Goal: Task Accomplishment & Management: Use online tool/utility

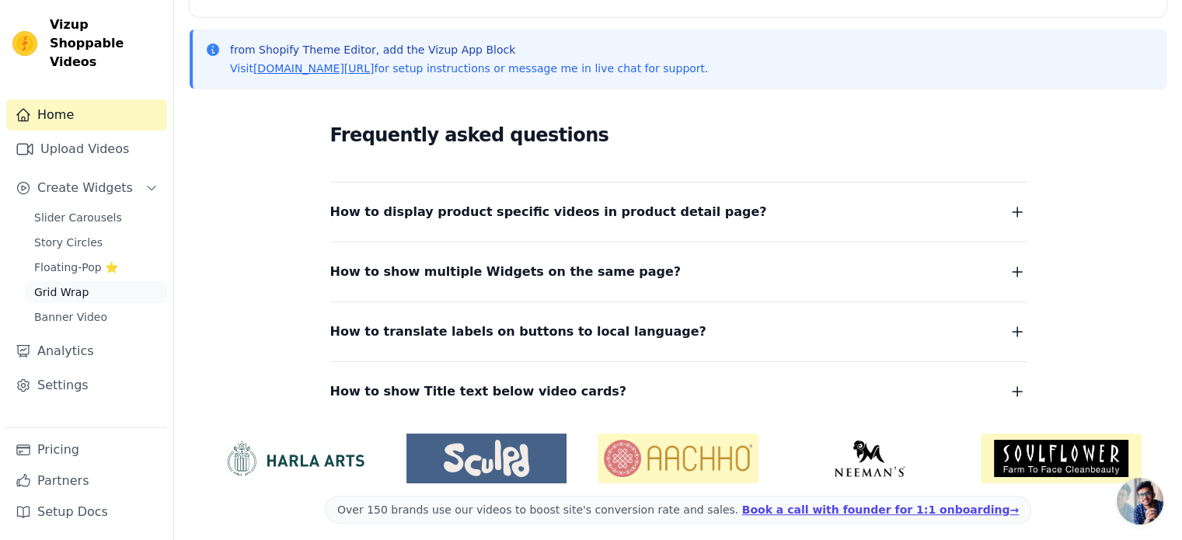
scroll to position [330, 0]
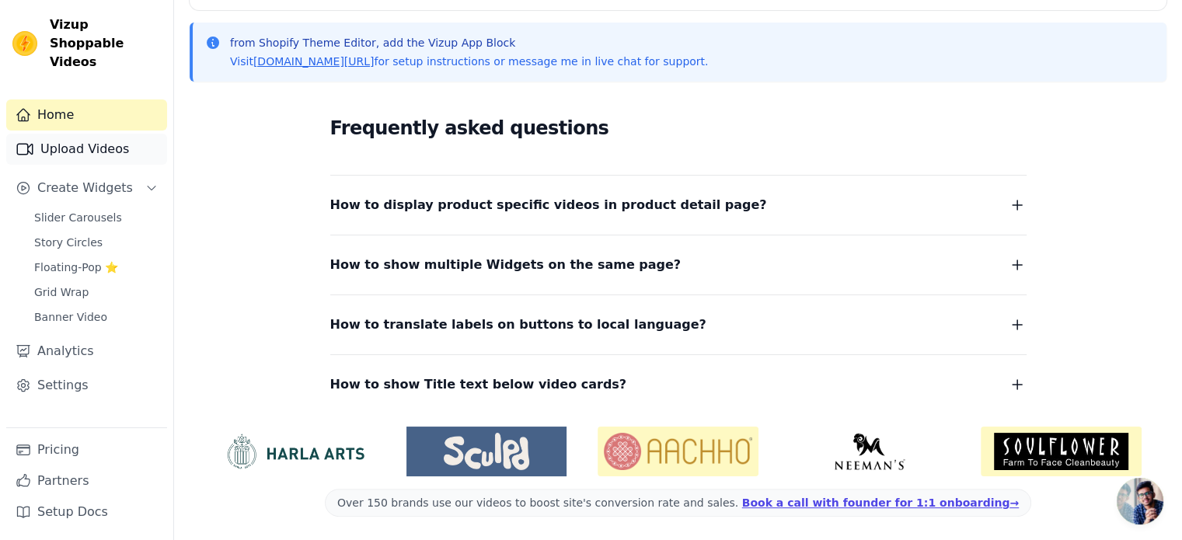
click at [68, 134] on link "Upload Videos" at bounding box center [86, 149] width 161 height 31
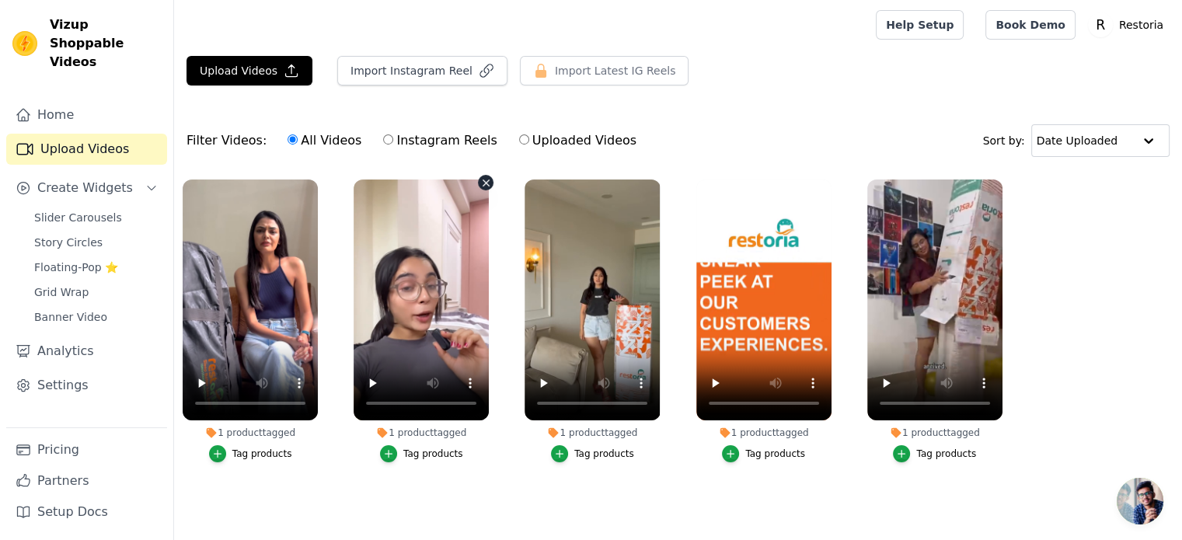
scroll to position [6, 0]
click at [249, 68] on button "Upload Videos" at bounding box center [249, 71] width 126 height 30
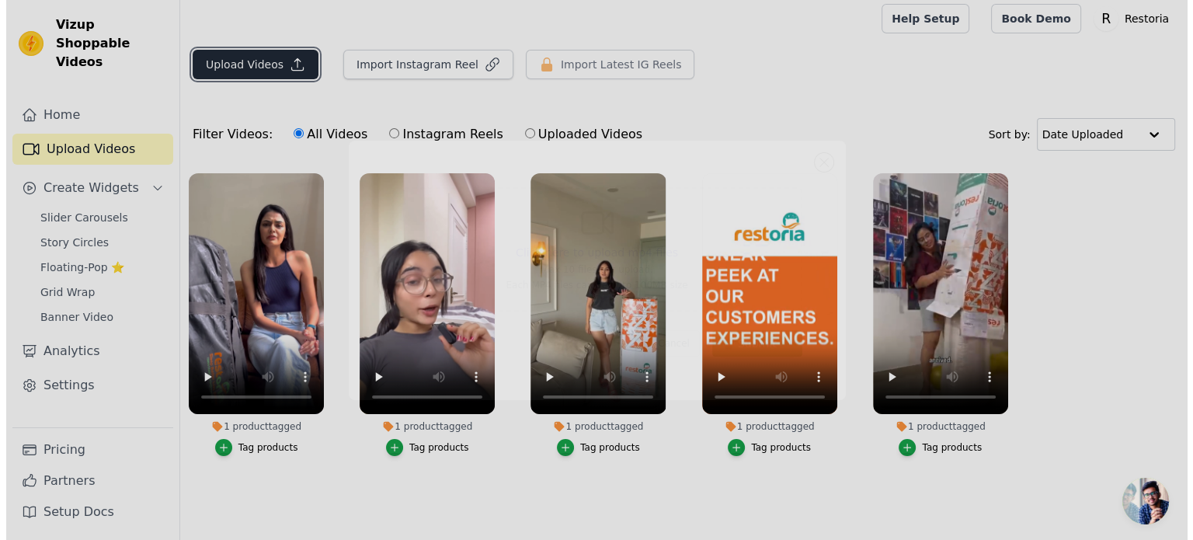
scroll to position [0, 0]
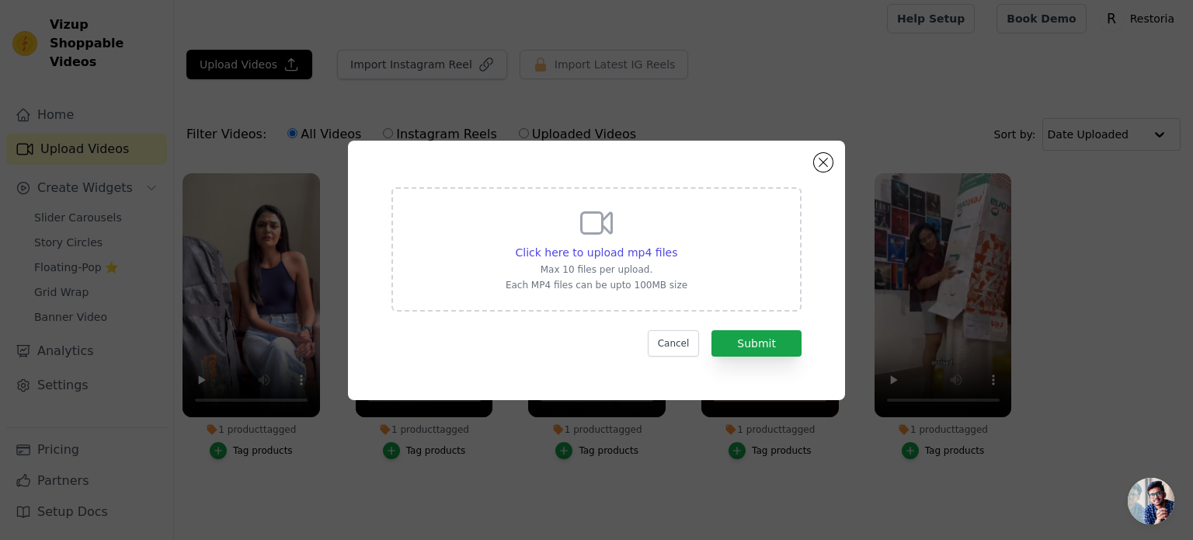
click at [599, 232] on icon at bounding box center [597, 222] width 30 height 21
click at [677, 244] on input "Click here to upload mp4 files Max 10 files per upload. Each MP4 files can be u…" at bounding box center [677, 244] width 1 height 1
type input "C:\fakepath\ssvid.net---Sleep-smart-not-just-soft-Restoria-Orthopedic-Mattress-…"
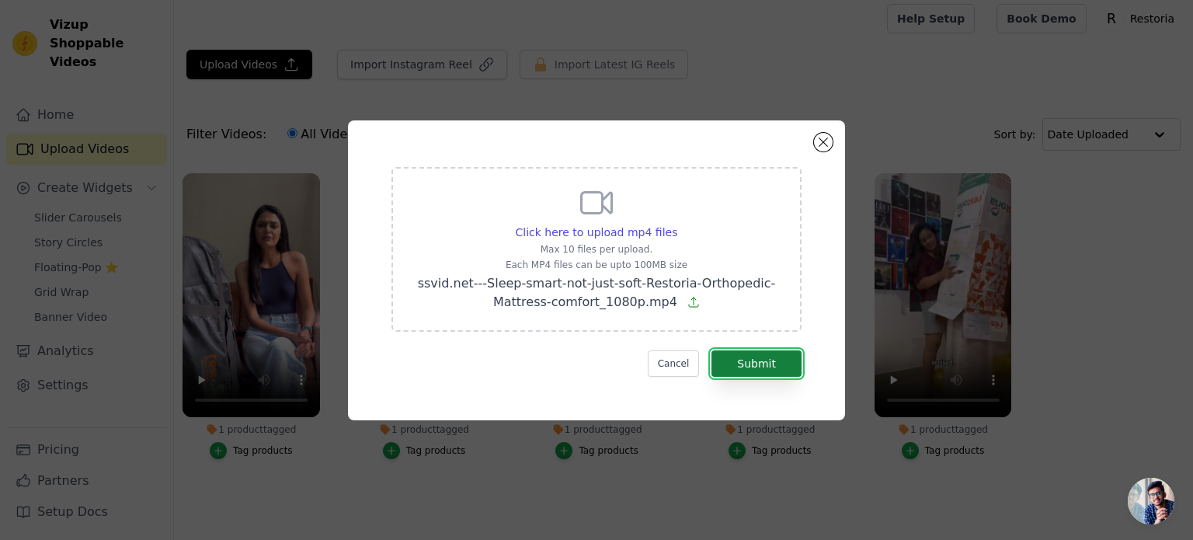
click at [758, 361] on button "Submit" at bounding box center [757, 363] width 90 height 26
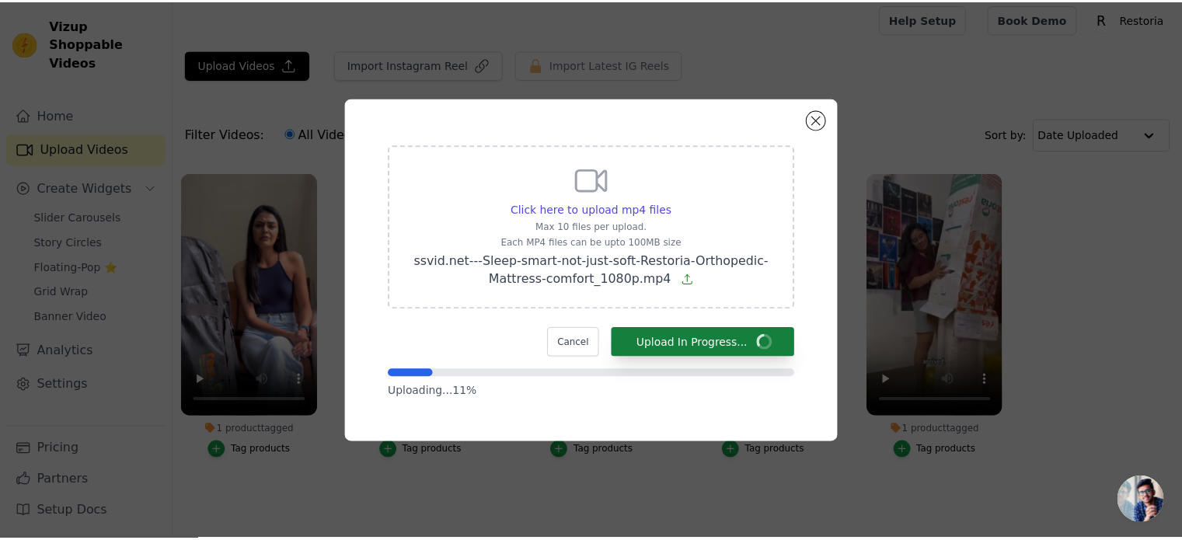
scroll to position [6, 0]
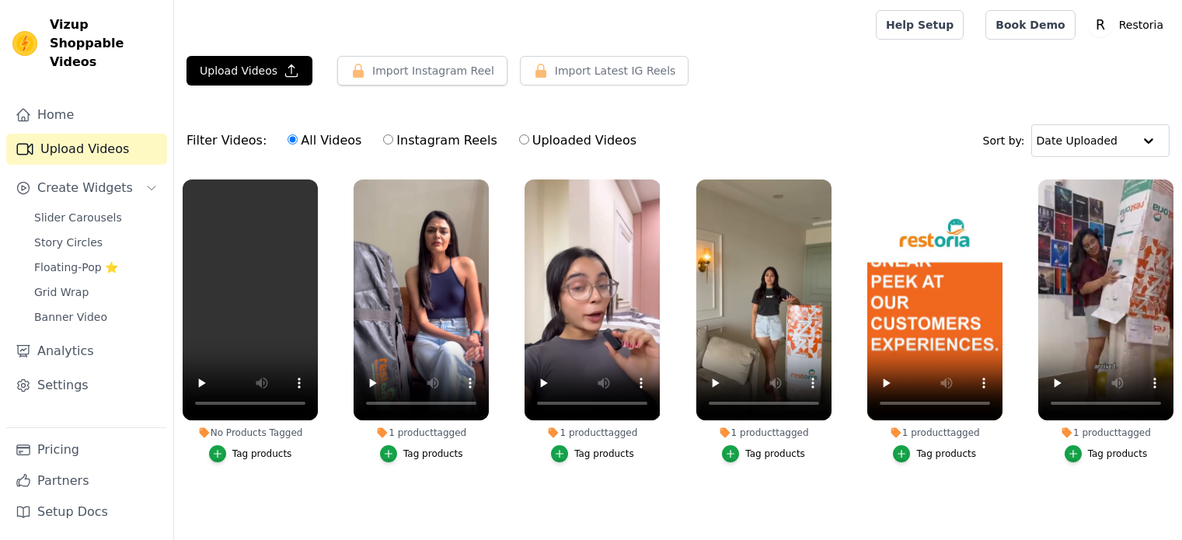
scroll to position [6, 0]
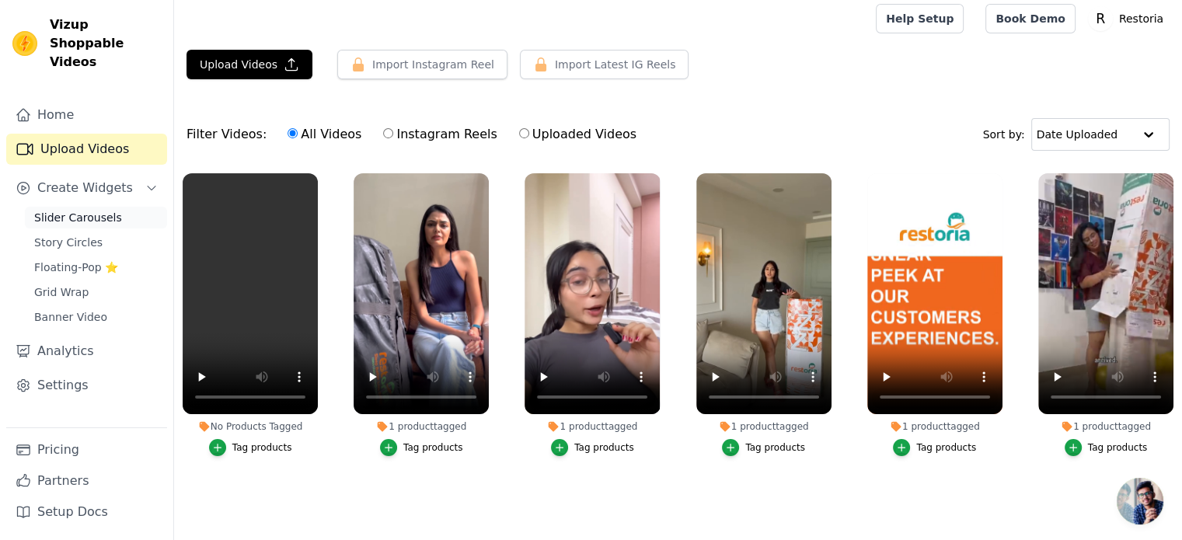
click at [84, 210] on span "Slider Carousels" at bounding box center [78, 218] width 88 height 16
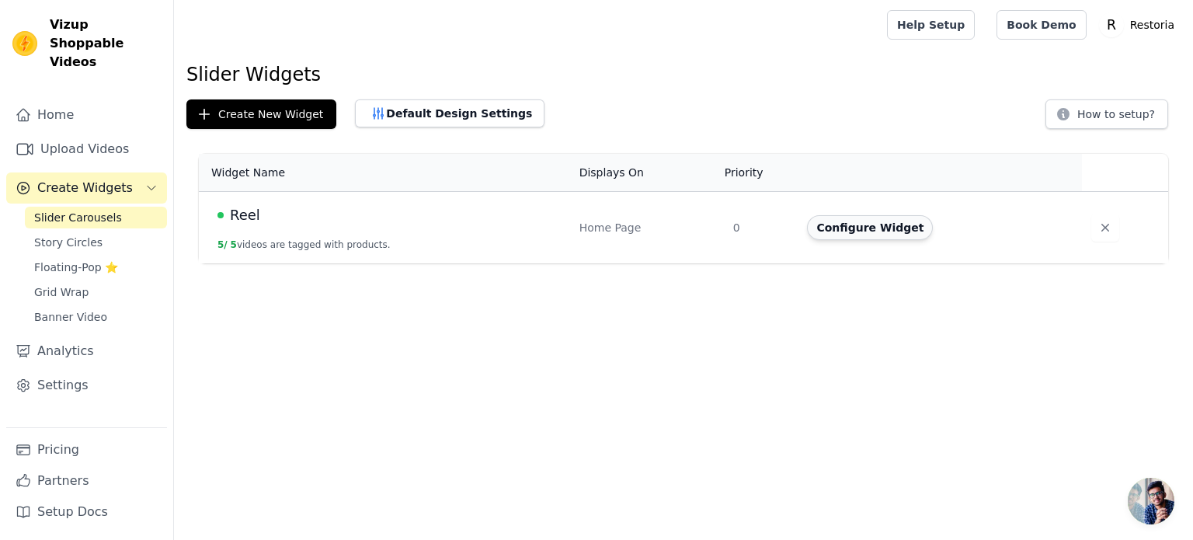
click at [842, 225] on button "Configure Widget" at bounding box center [870, 227] width 126 height 25
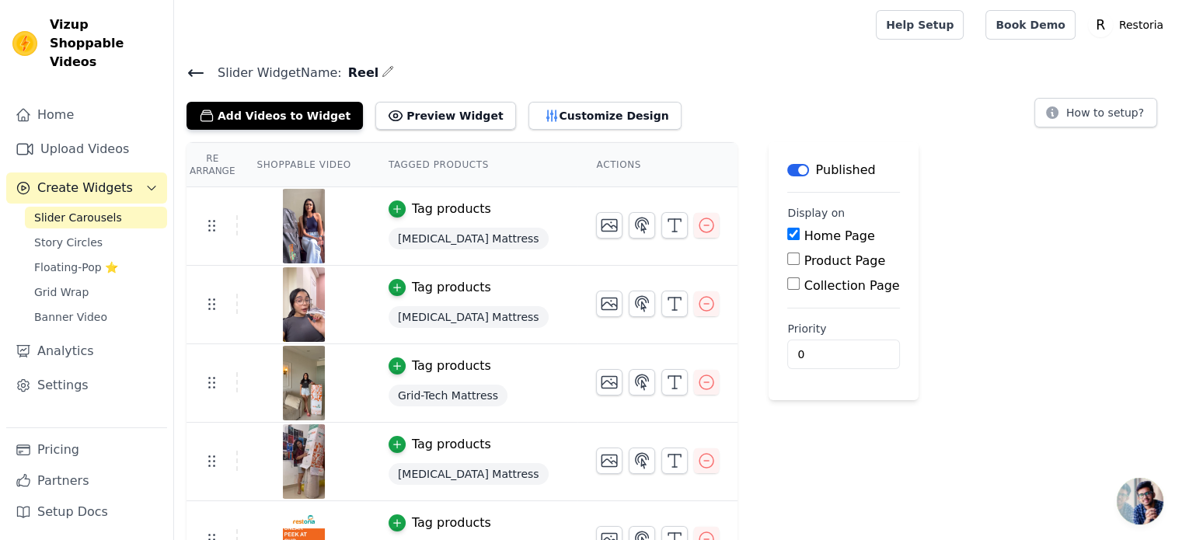
scroll to position [37, 0]
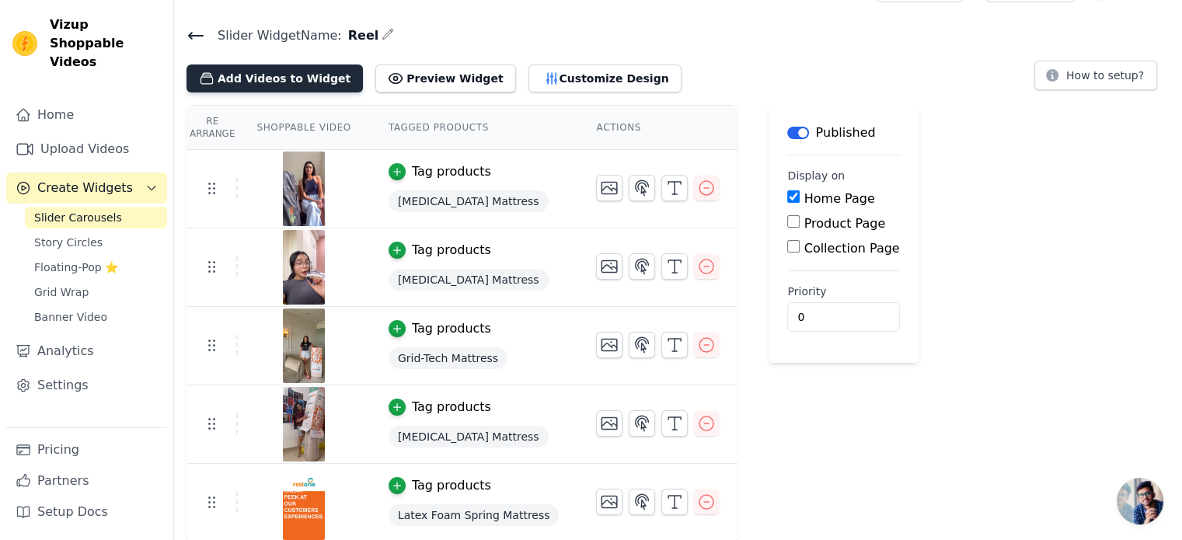
click at [291, 76] on button "Add Videos to Widget" at bounding box center [274, 78] width 176 height 28
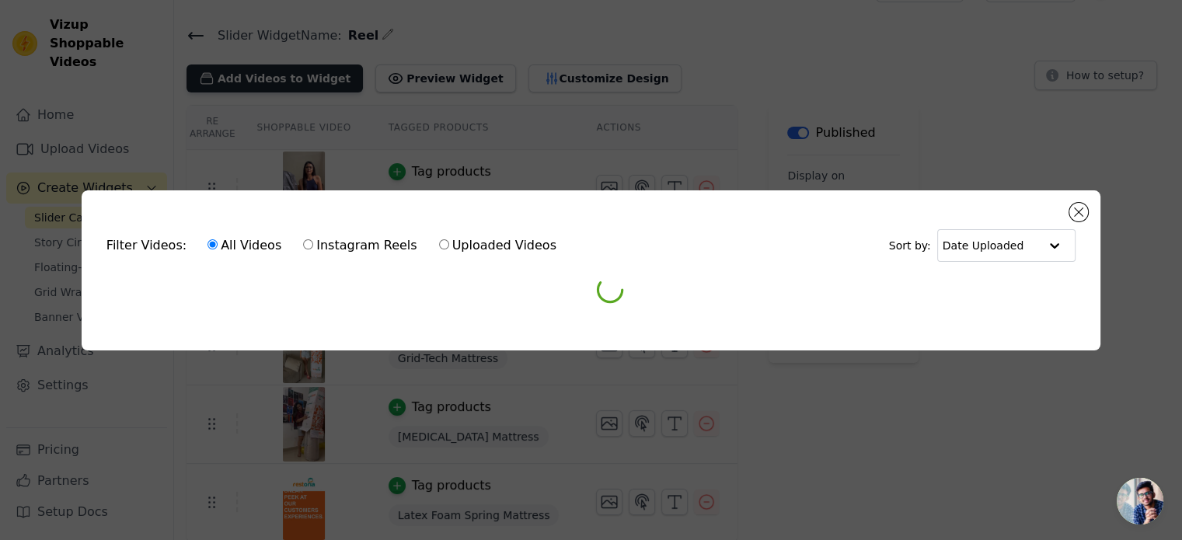
scroll to position [0, 0]
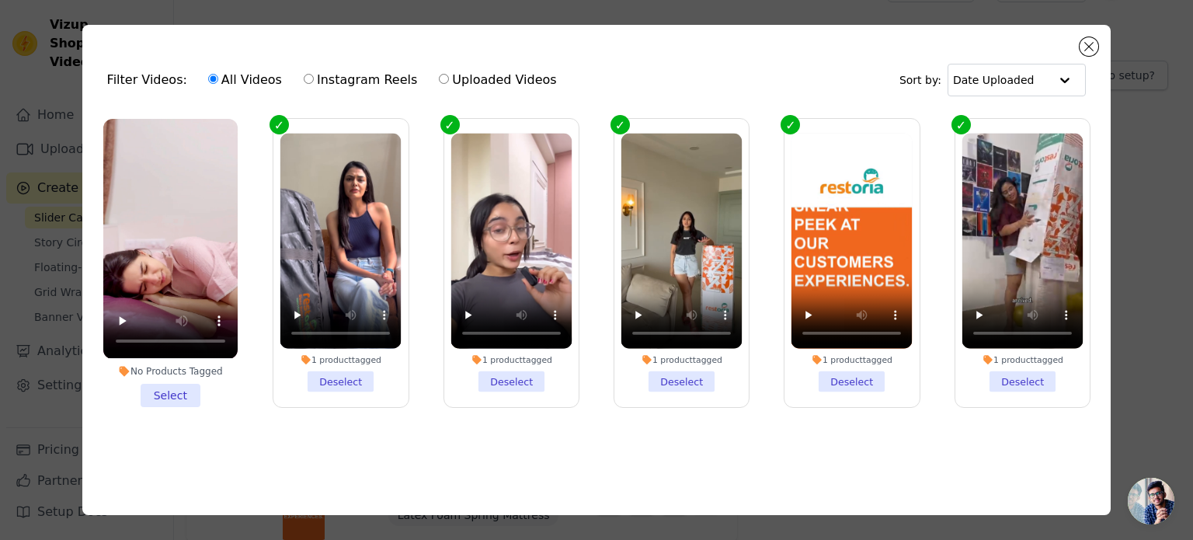
click at [176, 389] on li "No Products Tagged Select" at bounding box center [170, 262] width 134 height 287
click at [0, 0] on input "No Products Tagged Select" at bounding box center [0, 0] width 0 height 0
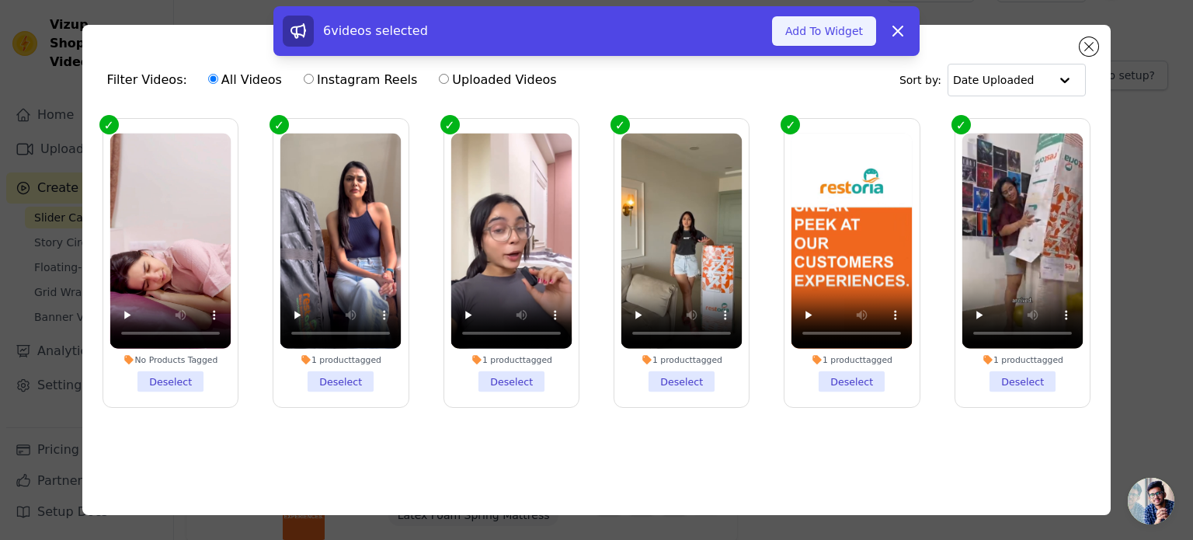
click at [830, 33] on button "Add To Widget" at bounding box center [824, 31] width 104 height 30
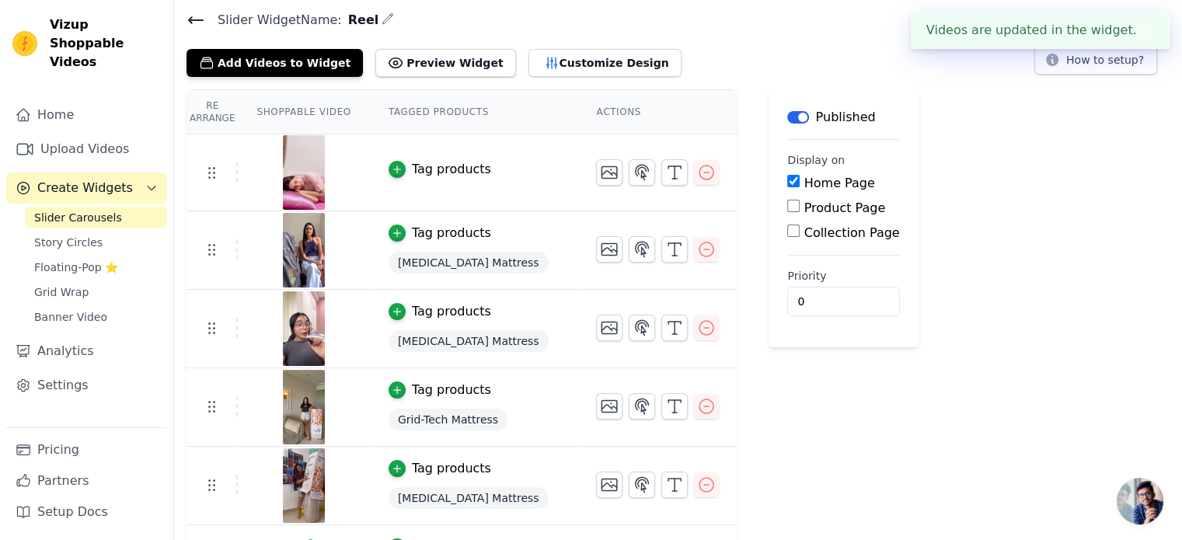
scroll to position [114, 0]
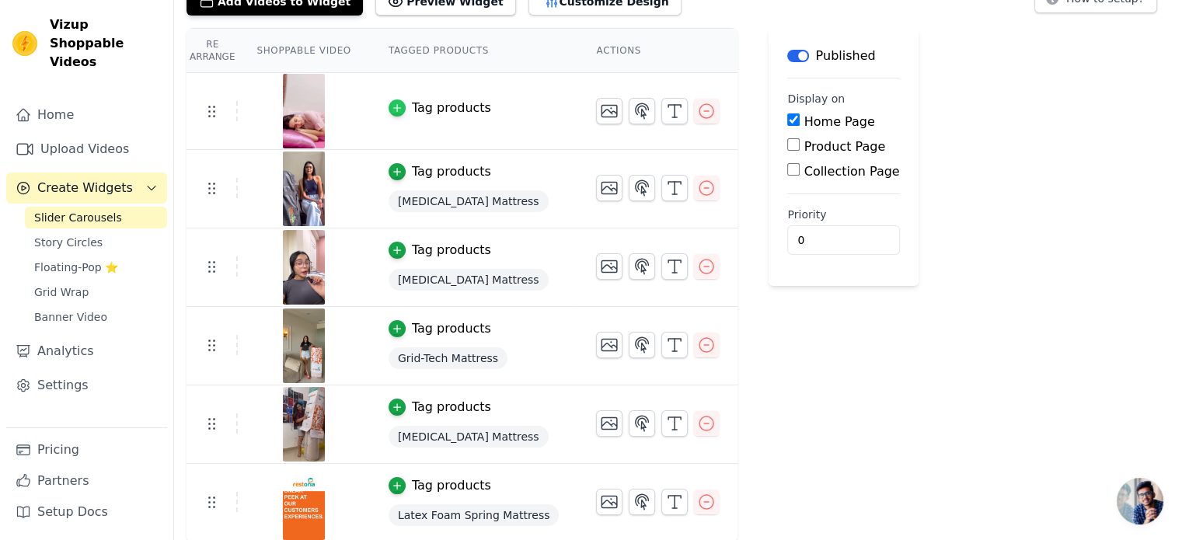
click at [389, 99] on div "button" at bounding box center [397, 107] width 17 height 17
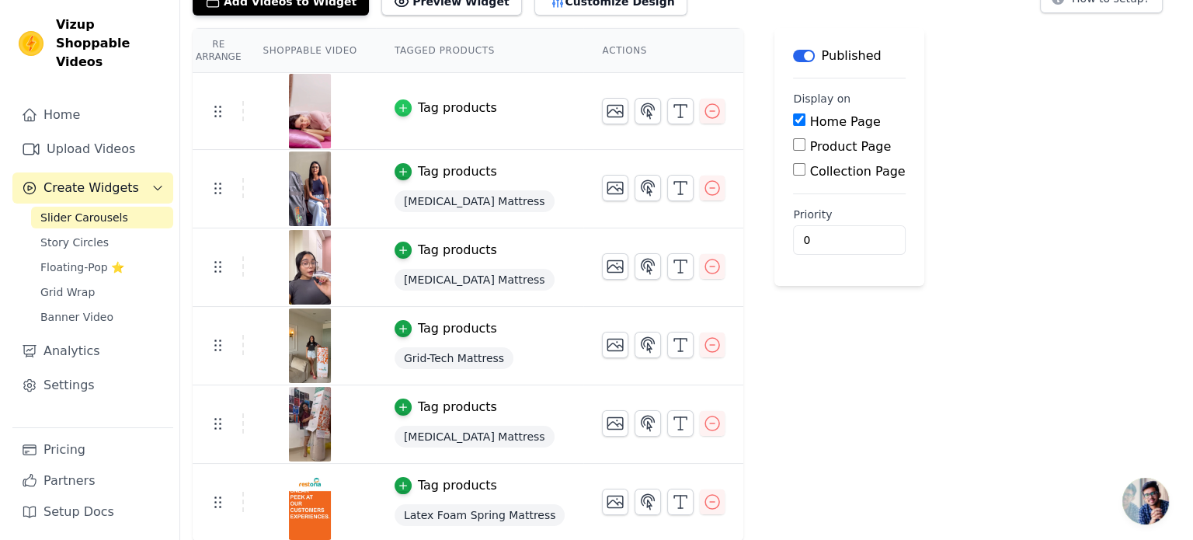
scroll to position [0, 0]
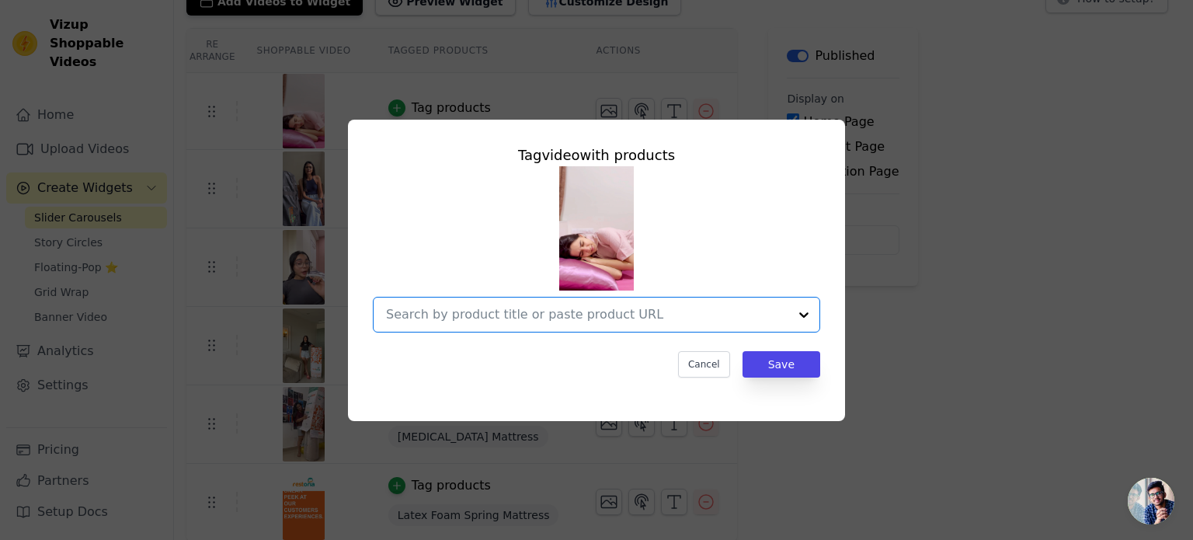
click at [531, 315] on input "text" at bounding box center [587, 314] width 402 height 19
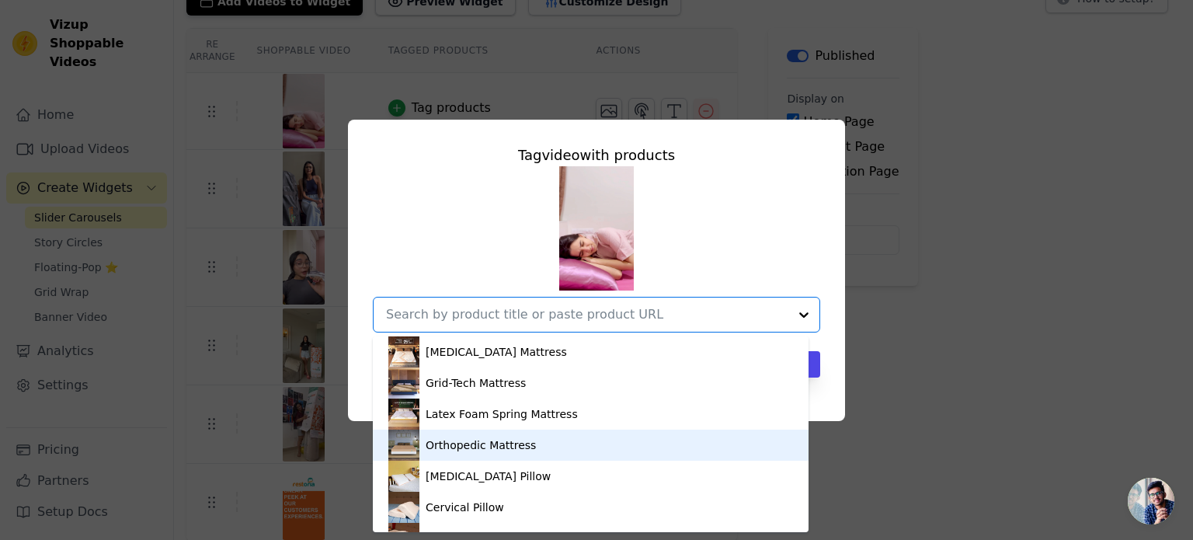
click at [521, 441] on div "Orthopedic Mattress" at bounding box center [481, 445] width 110 height 16
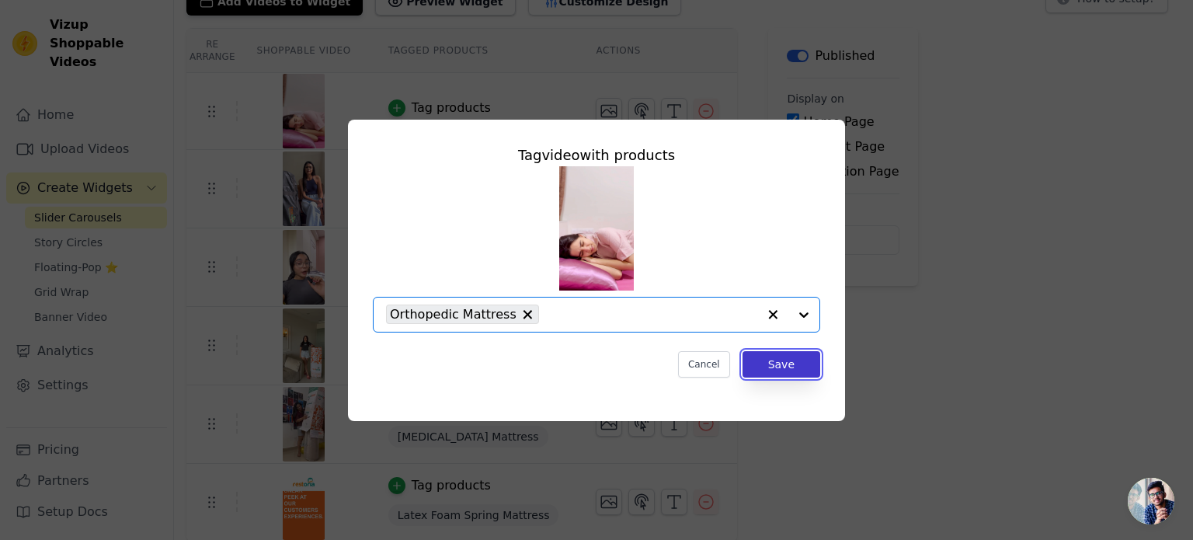
click at [807, 367] on button "Save" at bounding box center [782, 364] width 78 height 26
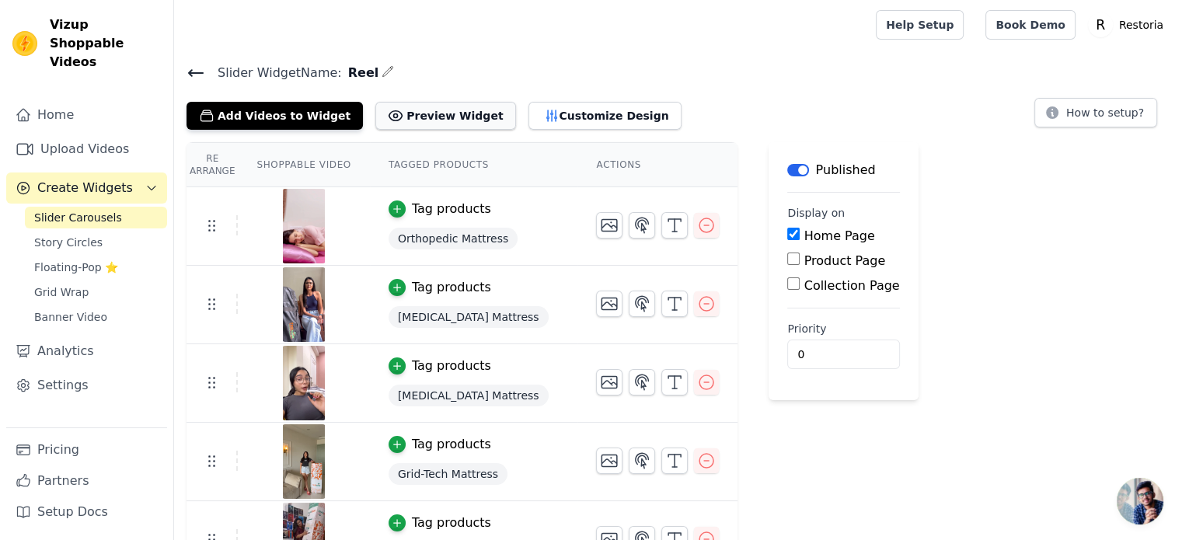
click at [413, 113] on button "Preview Widget" at bounding box center [445, 116] width 140 height 28
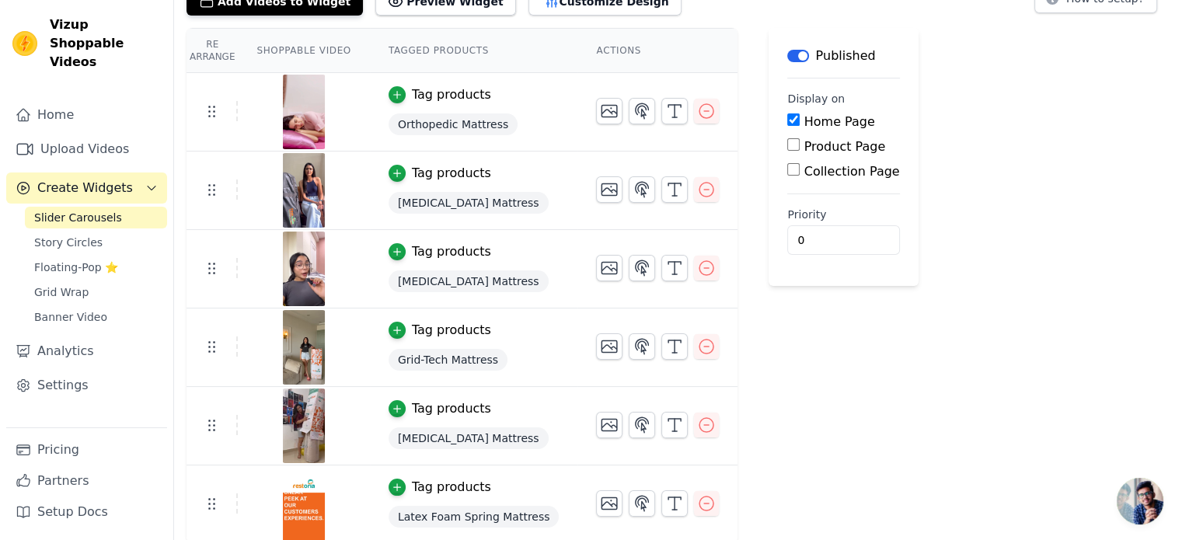
scroll to position [115, 0]
click at [699, 500] on icon "button" at bounding box center [706, 503] width 14 height 14
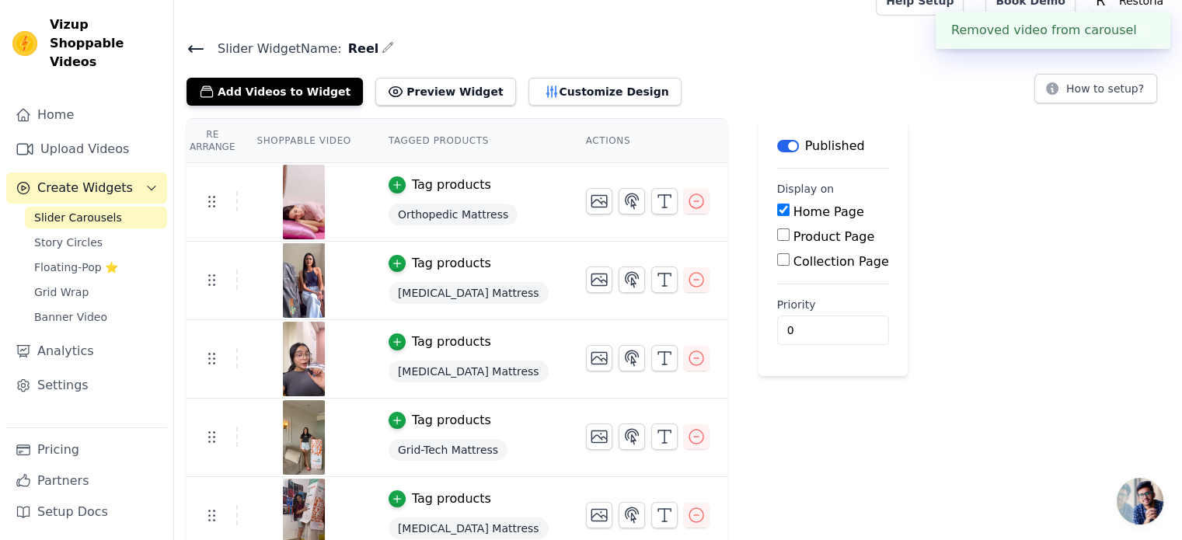
scroll to position [37, 0]
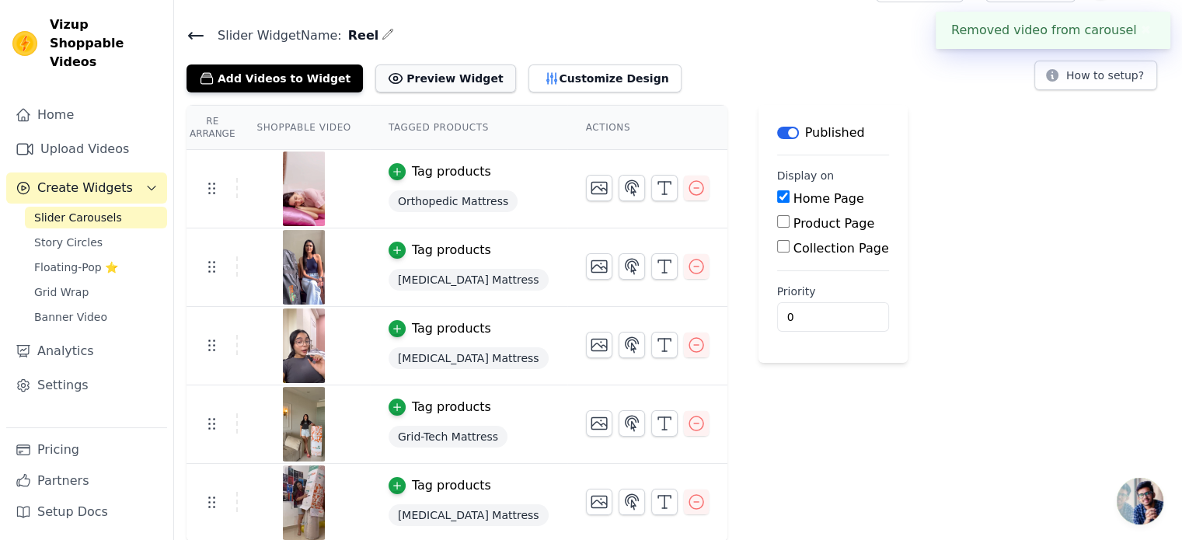
click at [423, 80] on button "Preview Widget" at bounding box center [445, 78] width 140 height 28
